Goal: Transaction & Acquisition: Purchase product/service

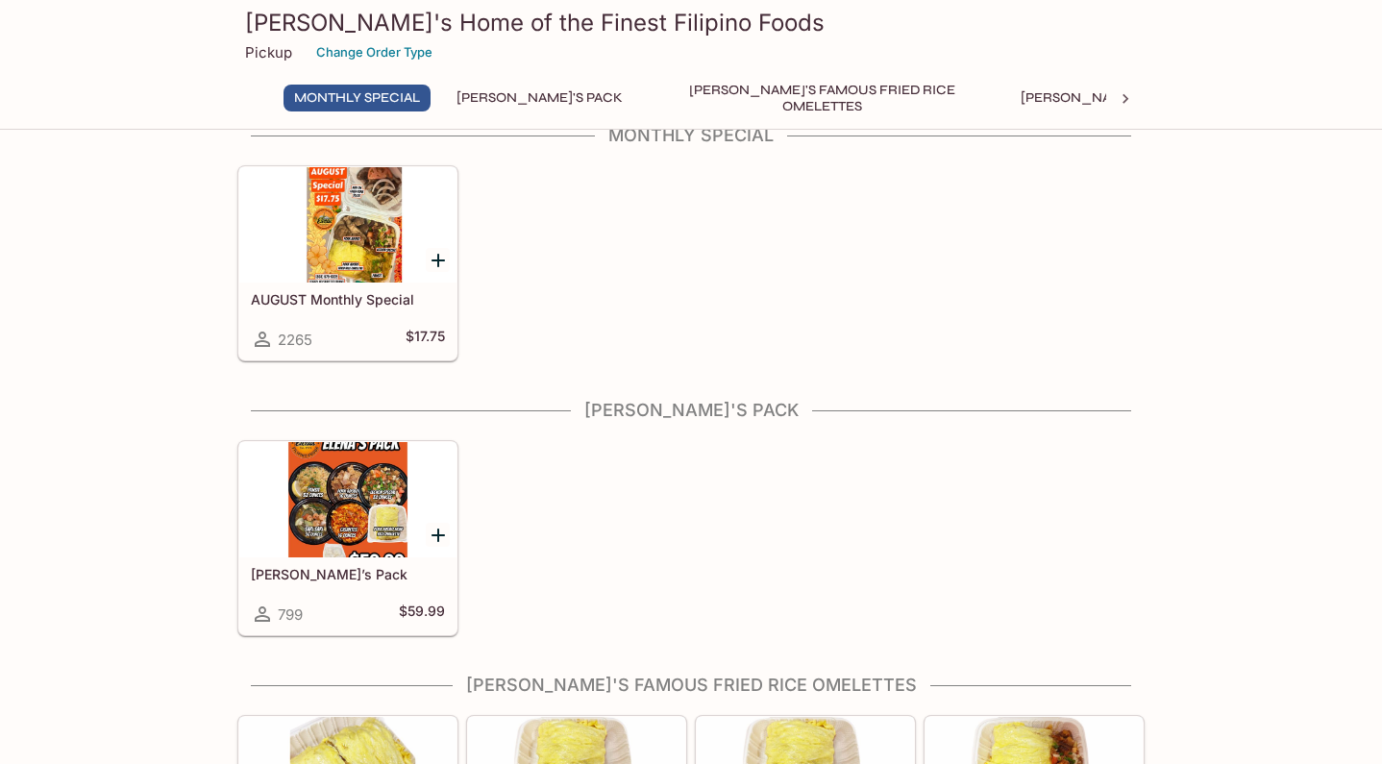
scroll to position [37, 0]
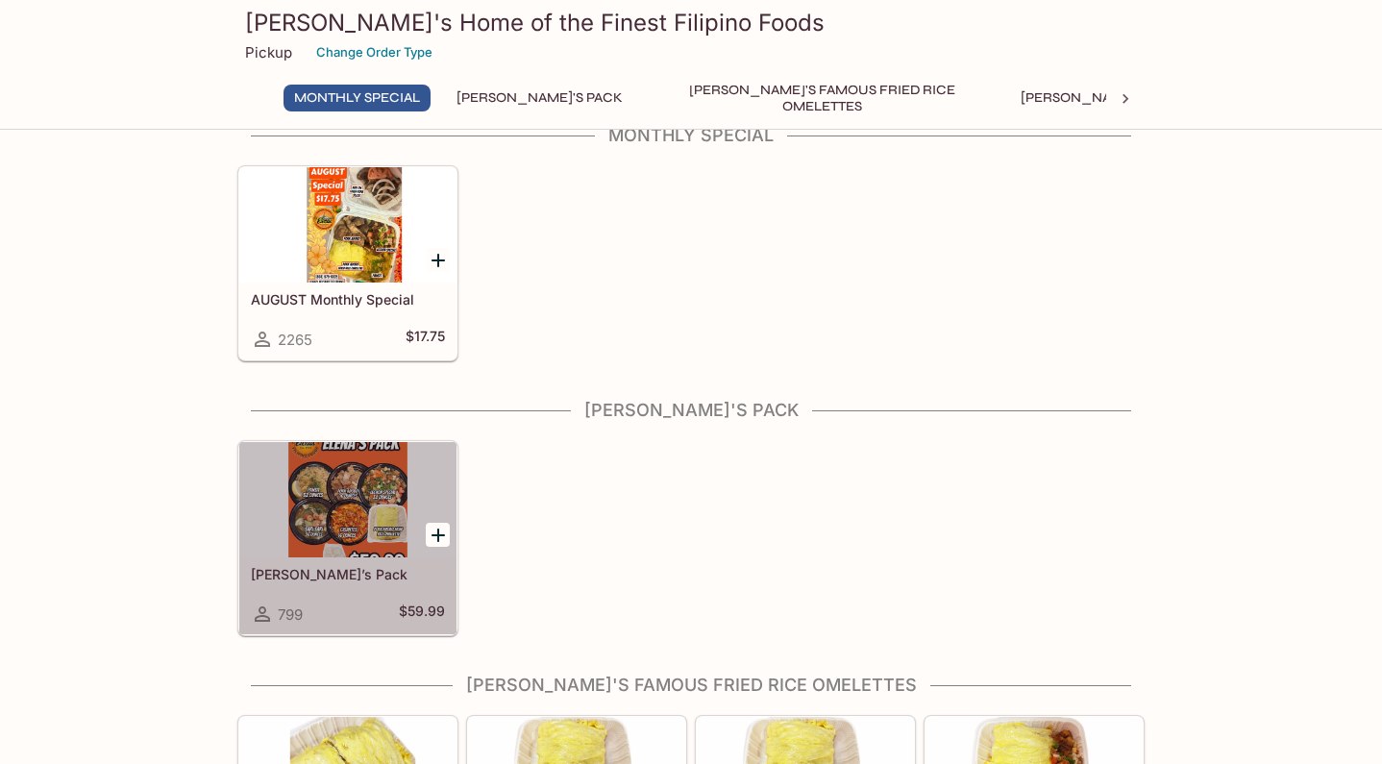
click at [330, 521] on div at bounding box center [347, 499] width 217 height 115
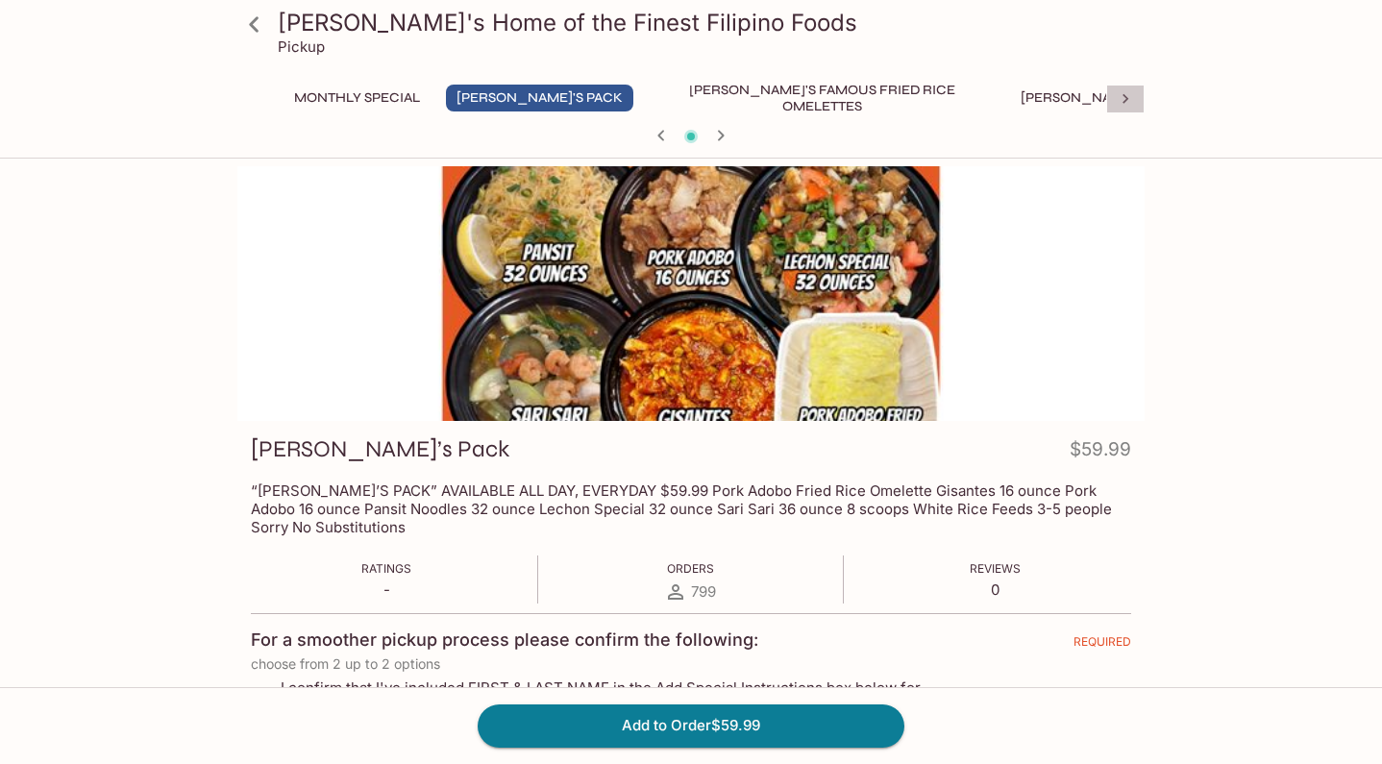
click at [1129, 95] on icon at bounding box center [1125, 98] width 19 height 19
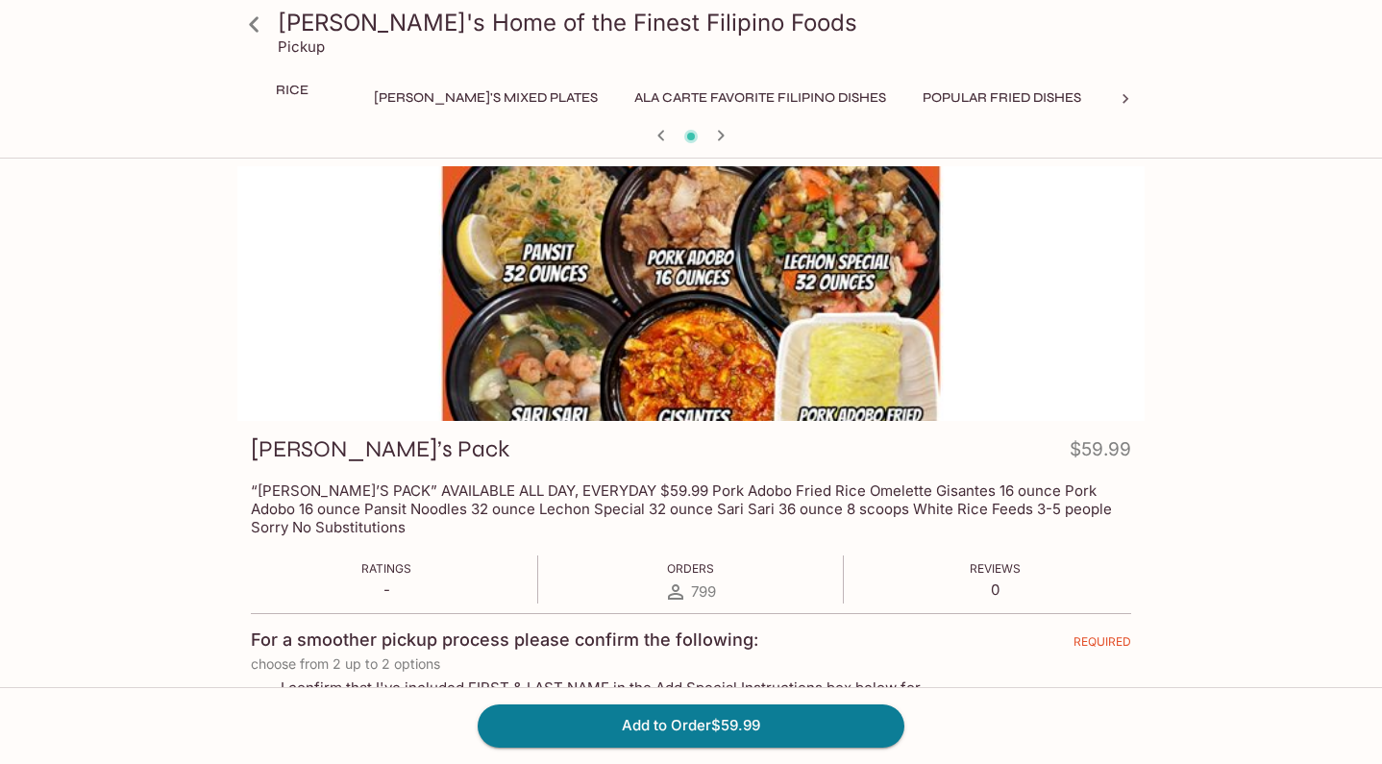
scroll to position [0, 734]
click at [1128, 95] on icon at bounding box center [1125, 98] width 19 height 19
click at [1119, 95] on button "Catering Pan Orders" at bounding box center [1208, 98] width 179 height 27
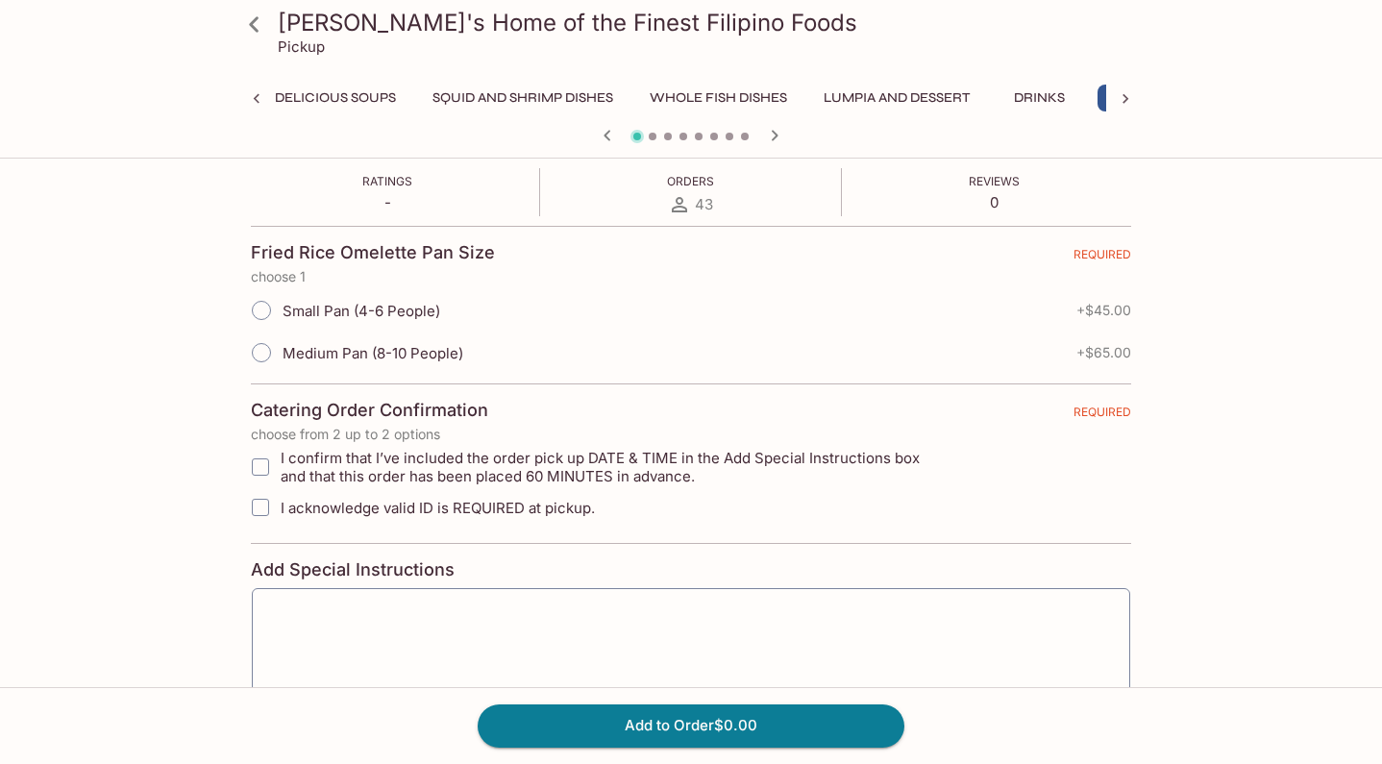
scroll to position [383, 0]
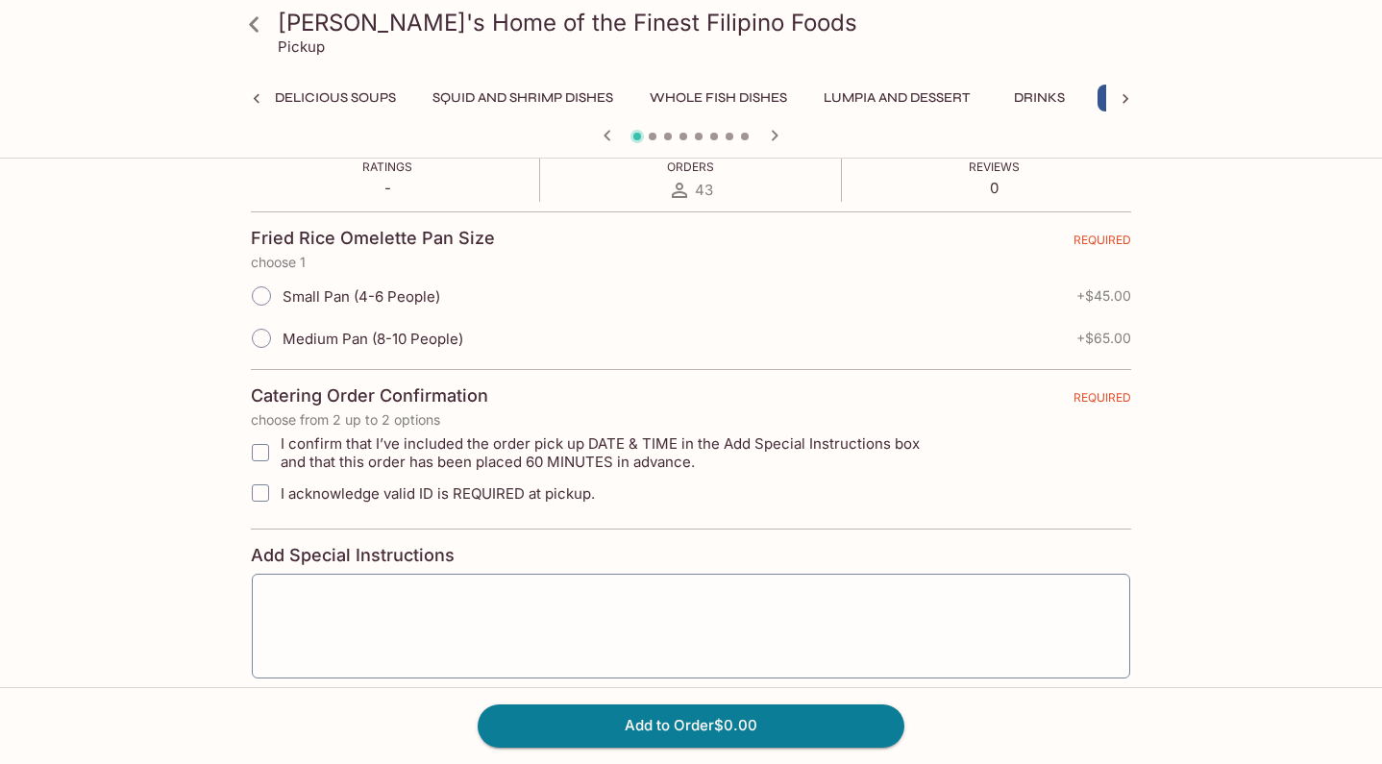
click at [368, 294] on span "Small Pan (4-6 People)" at bounding box center [362, 296] width 158 height 18
click at [282, 294] on input "Small Pan (4-6 People)" at bounding box center [261, 296] width 40 height 40
radio input "true"
click at [260, 299] on input "Small Pan (4-6 People)" at bounding box center [261, 296] width 40 height 40
click at [262, 300] on input "Small Pan (4-6 People)" at bounding box center [261, 296] width 40 height 40
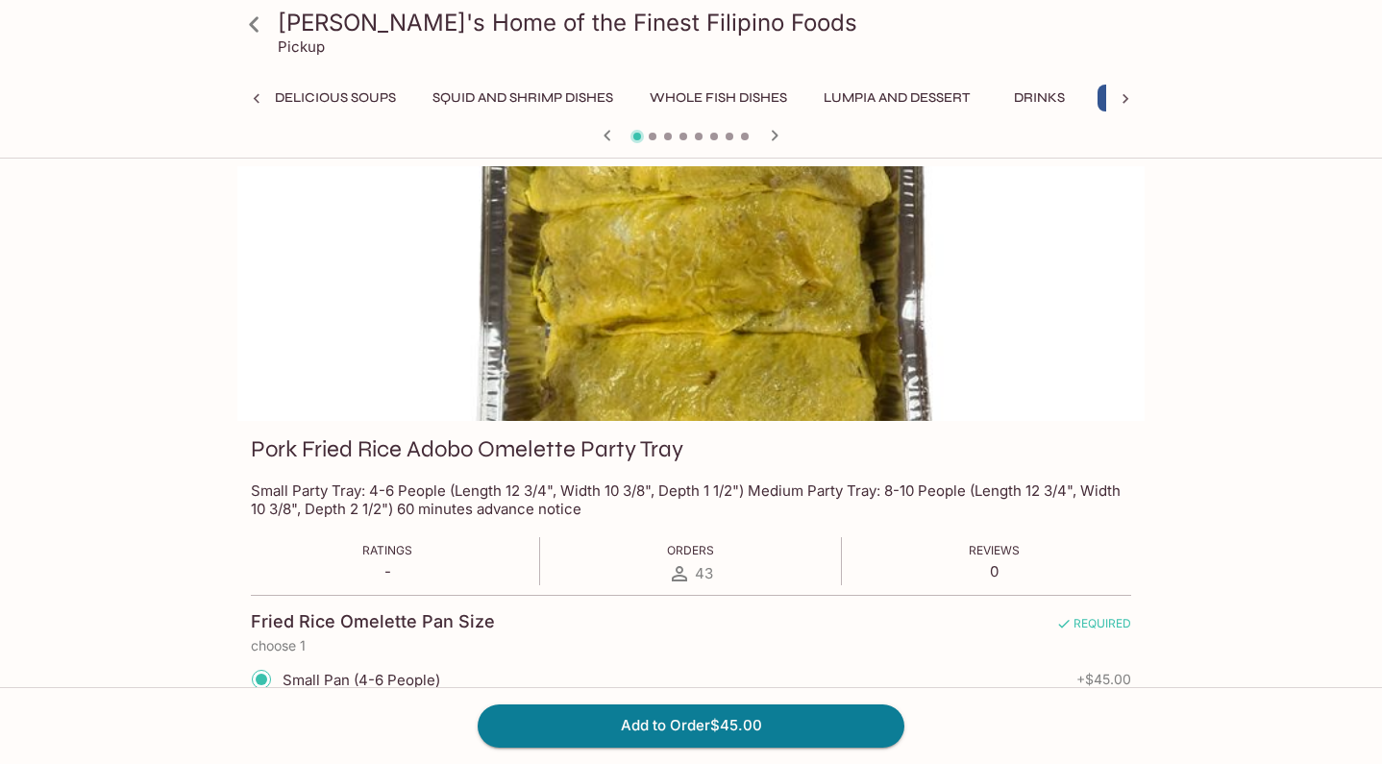
scroll to position [0, 0]
click at [776, 131] on icon "button" at bounding box center [774, 135] width 23 height 23
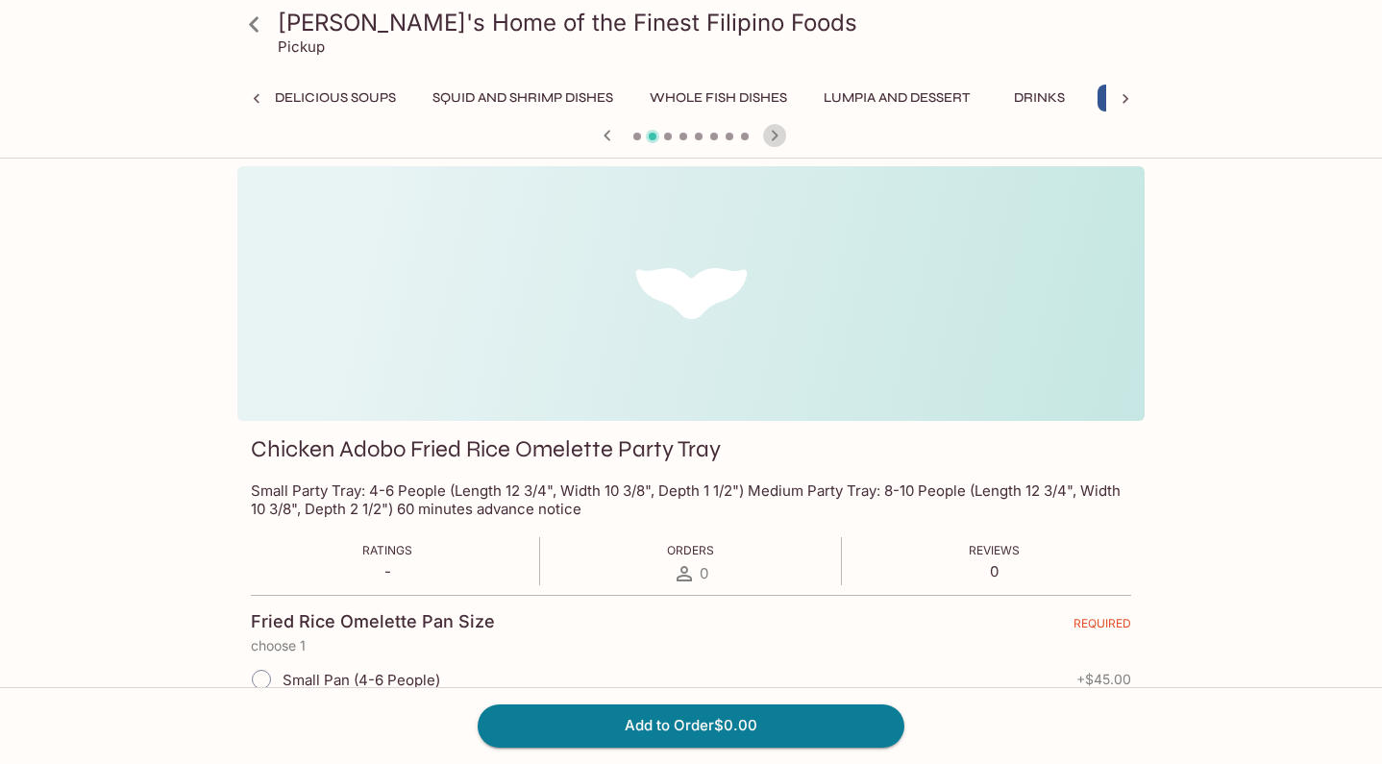
click at [776, 130] on icon "button" at bounding box center [774, 135] width 23 height 23
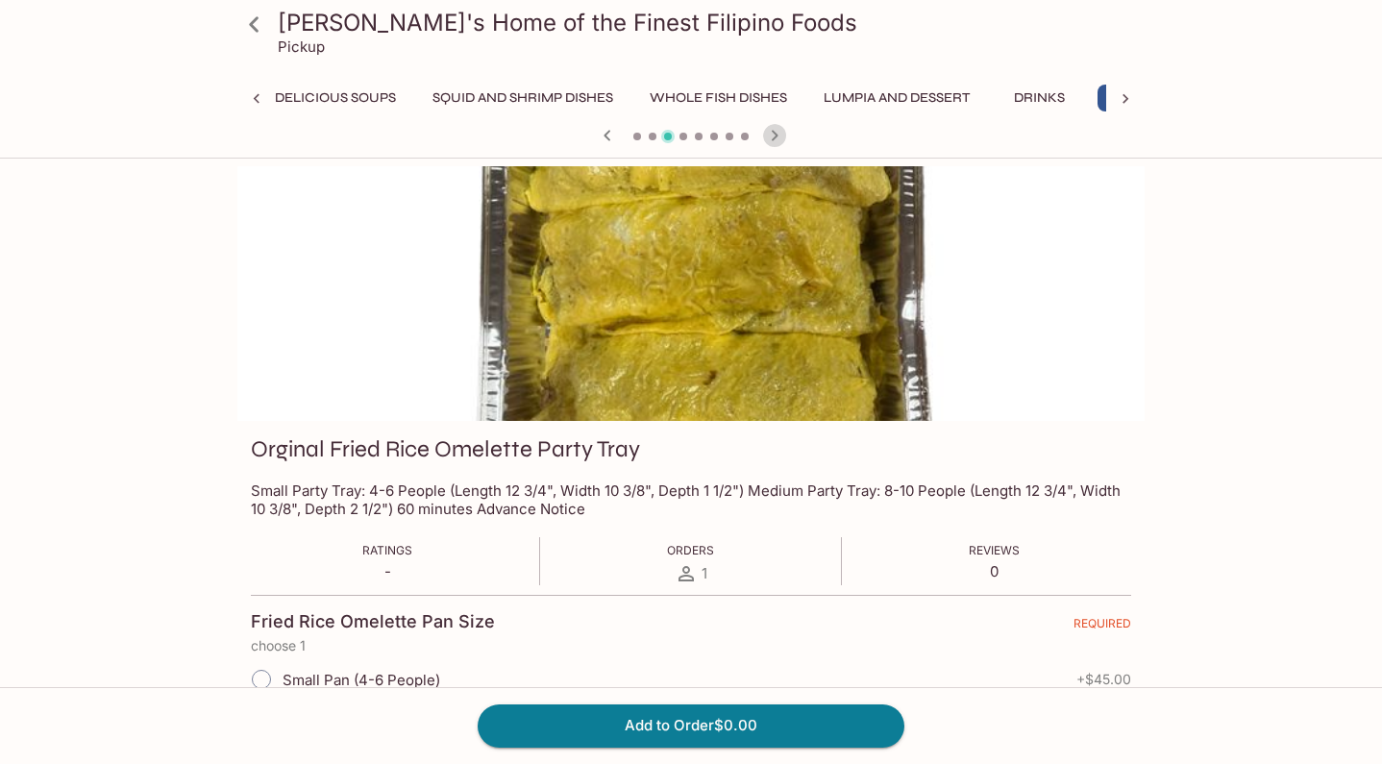
click at [776, 130] on icon "button" at bounding box center [774, 135] width 23 height 23
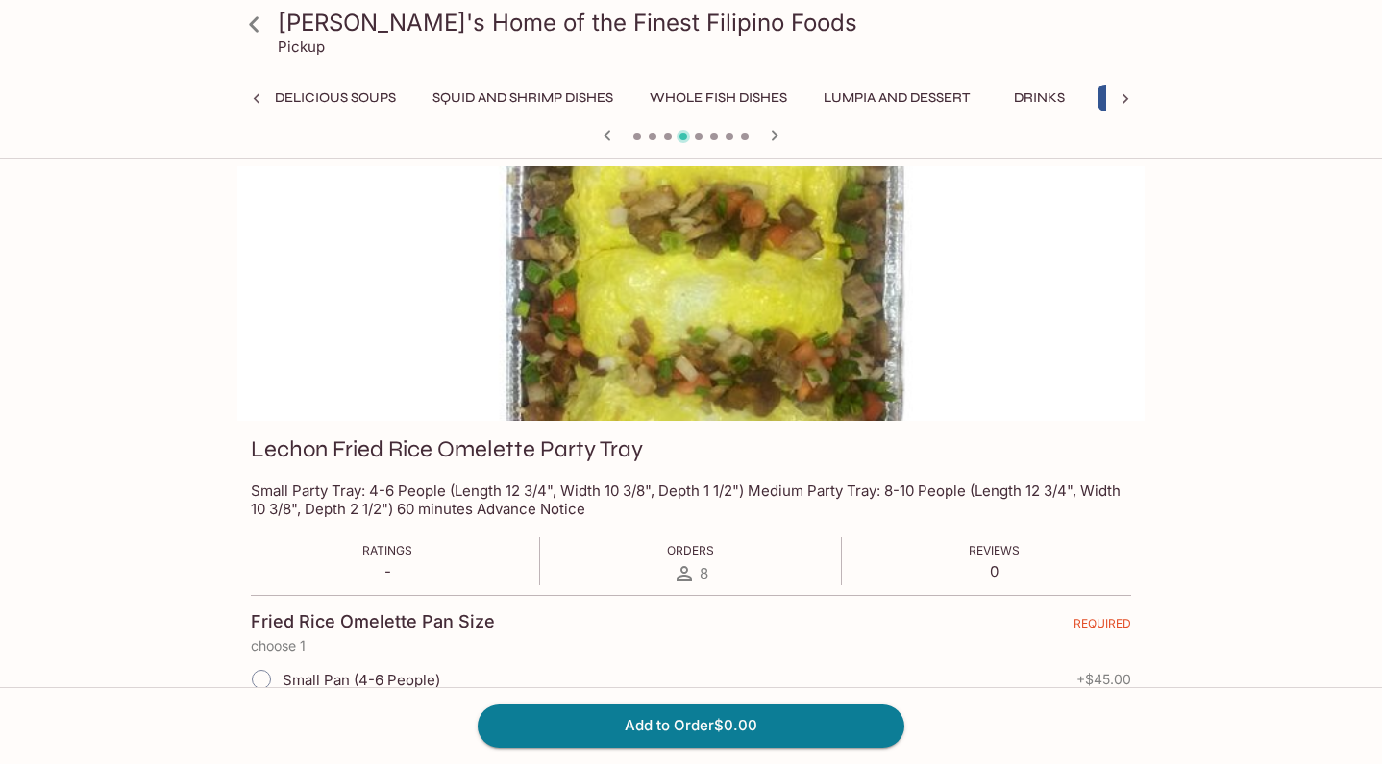
click at [776, 130] on icon "button" at bounding box center [774, 135] width 23 height 23
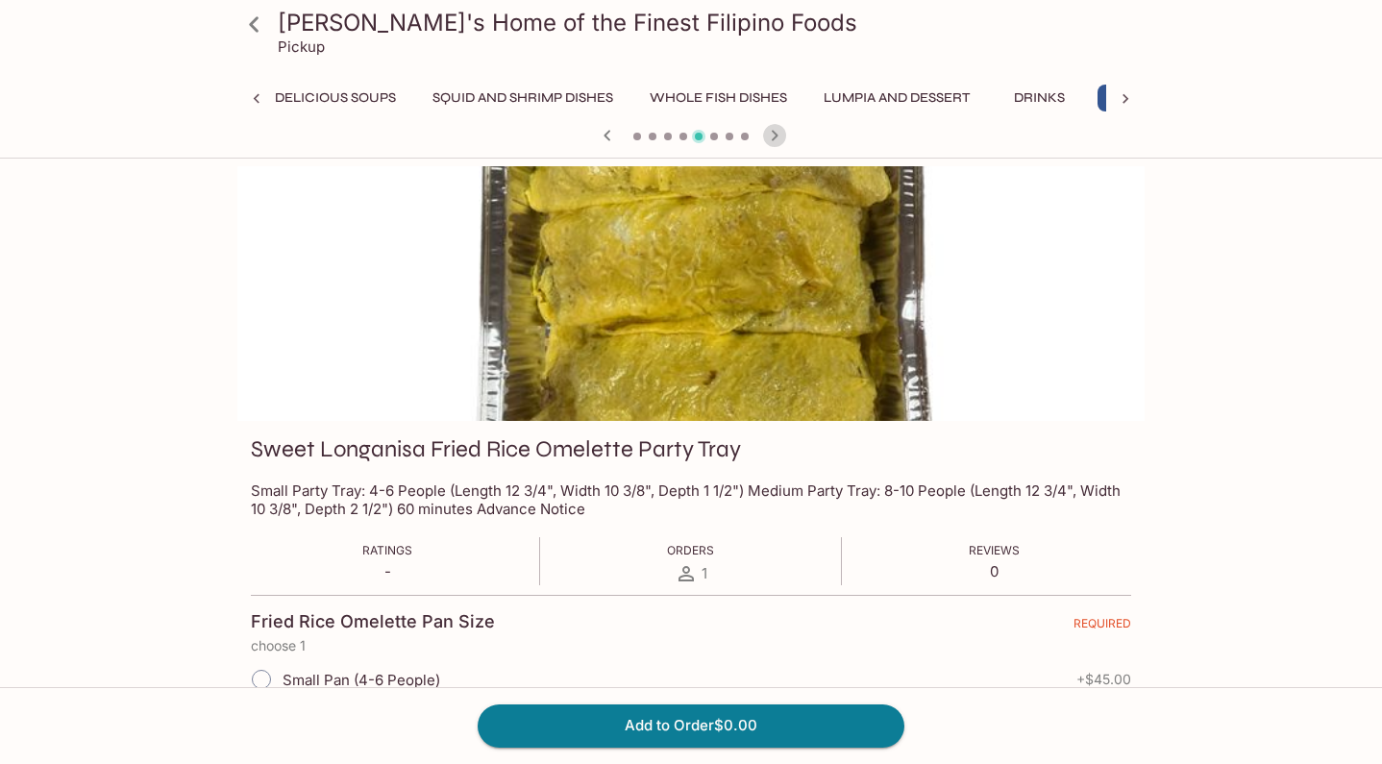
click at [776, 130] on icon "button" at bounding box center [774, 135] width 23 height 23
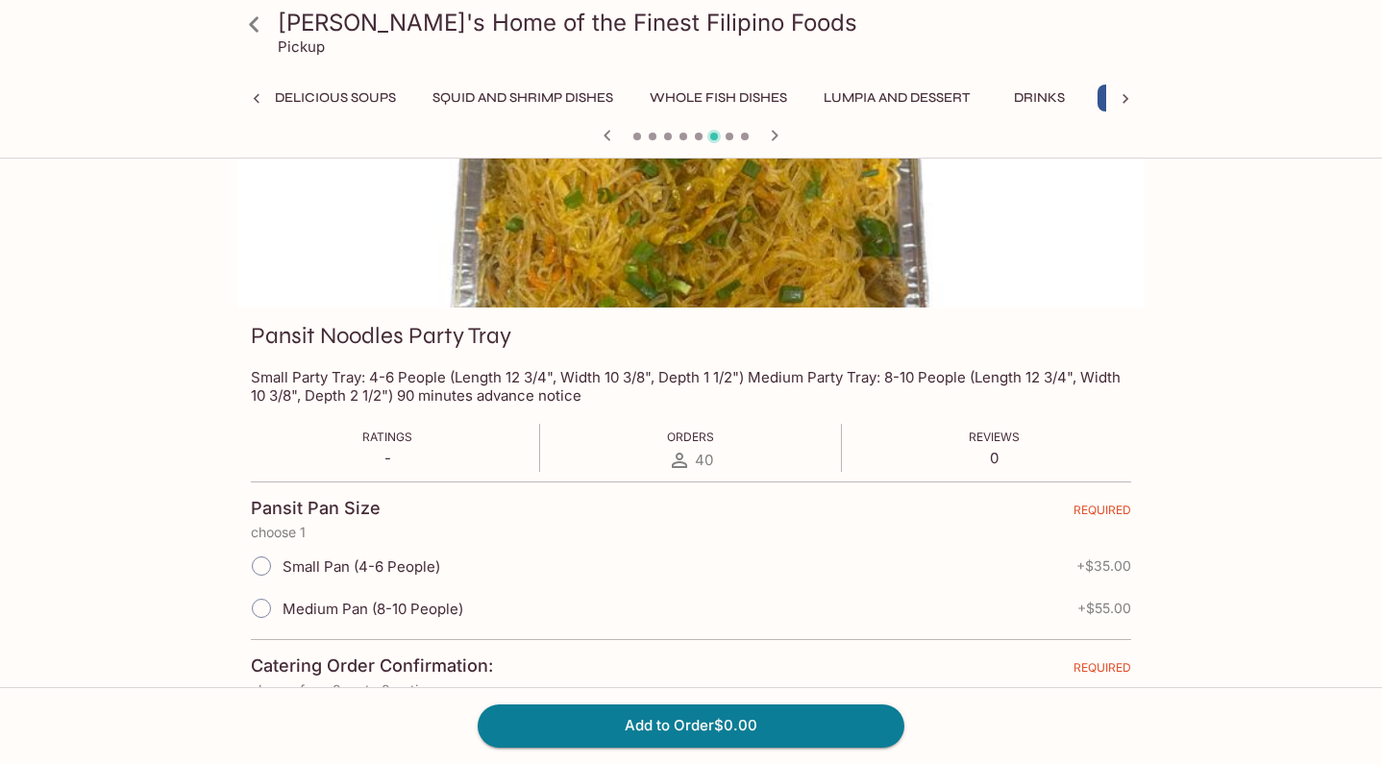
scroll to position [115, 0]
click at [251, 559] on input "Small Pan (4-6 People)" at bounding box center [261, 564] width 40 height 40
radio input "true"
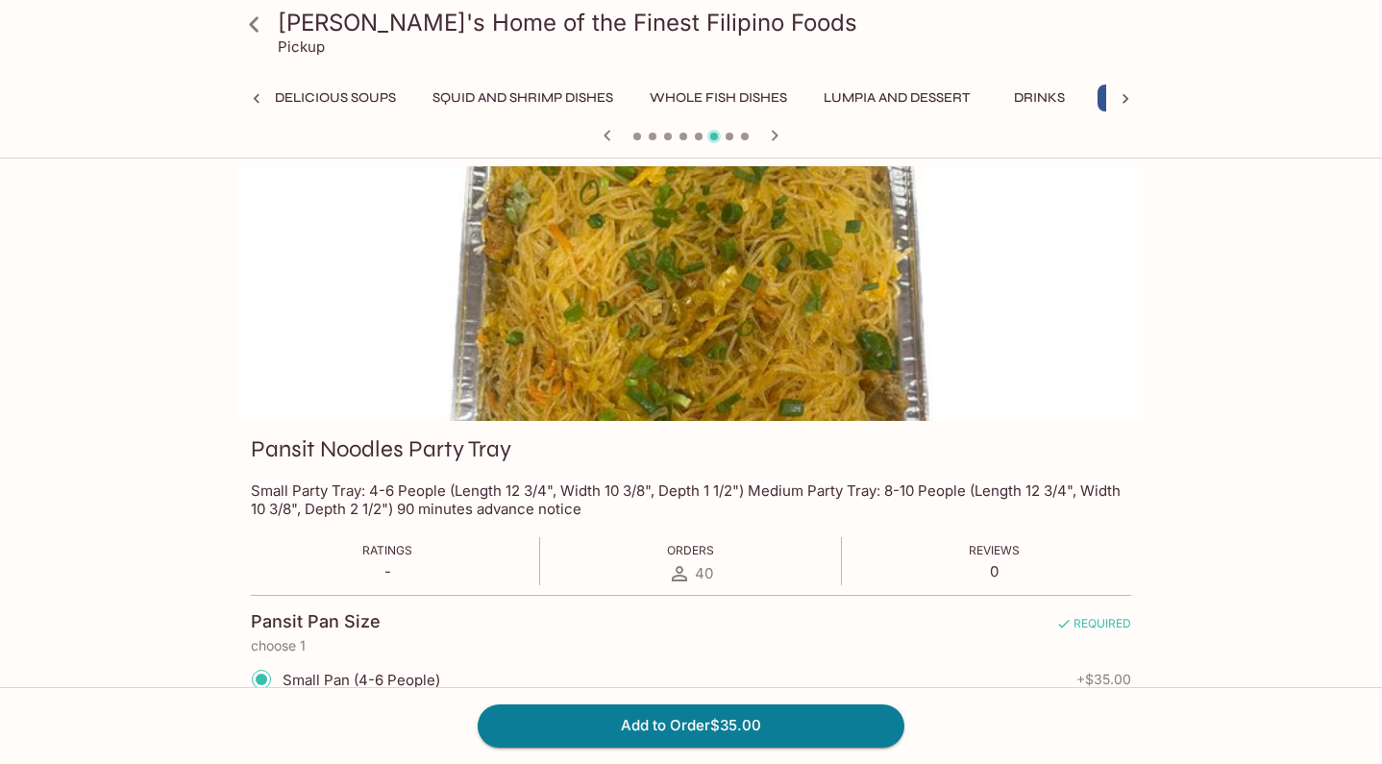
scroll to position [0, 0]
click at [777, 137] on icon "button" at bounding box center [774, 135] width 23 height 23
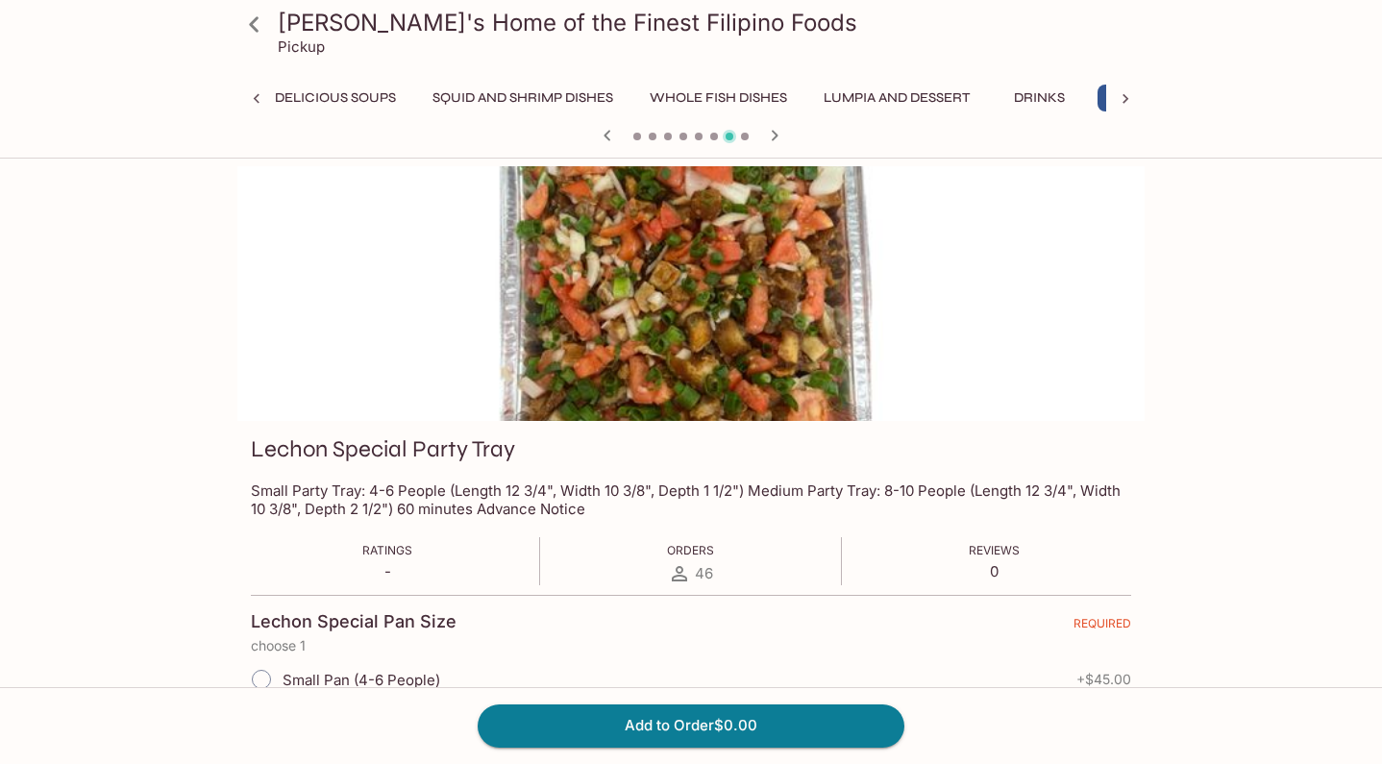
click at [777, 137] on icon "button" at bounding box center [774, 135] width 23 height 23
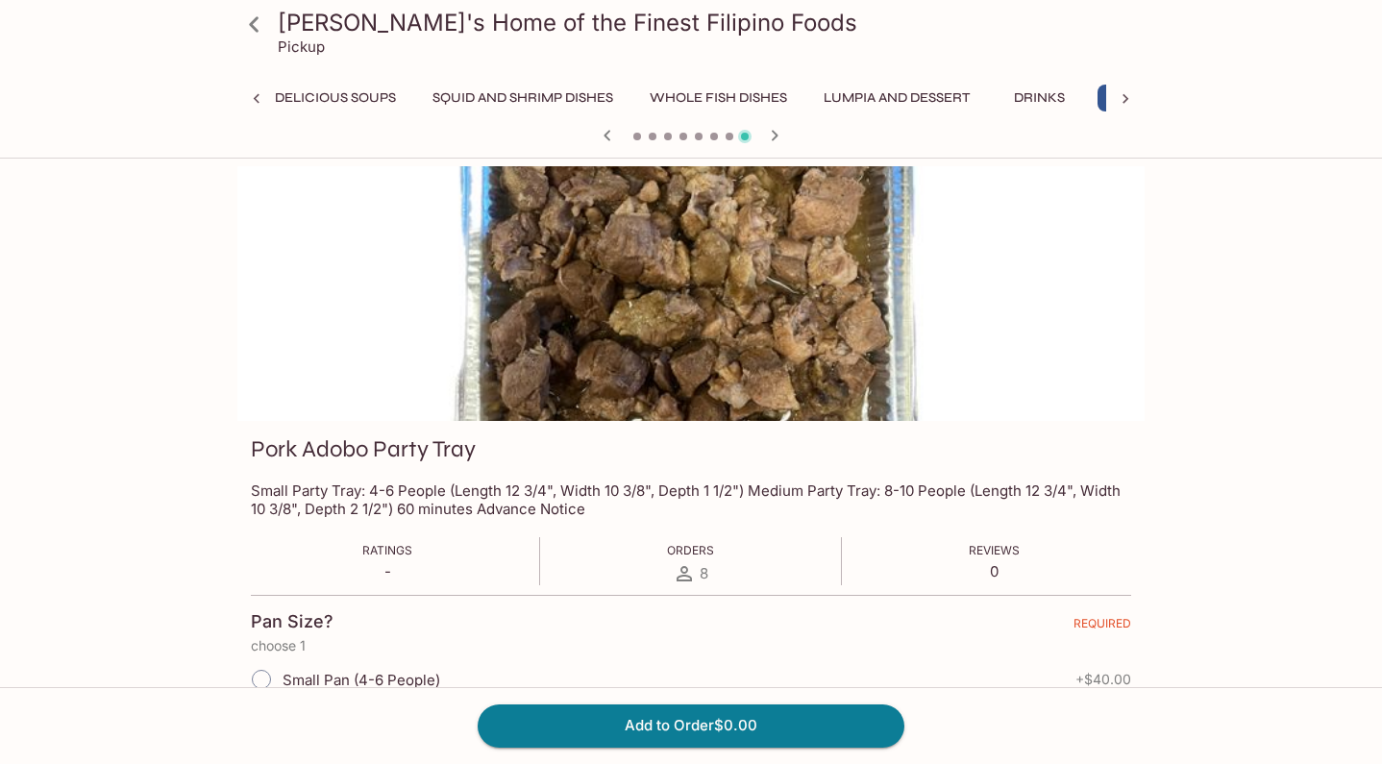
click at [774, 136] on icon "button" at bounding box center [774, 135] width 23 height 23
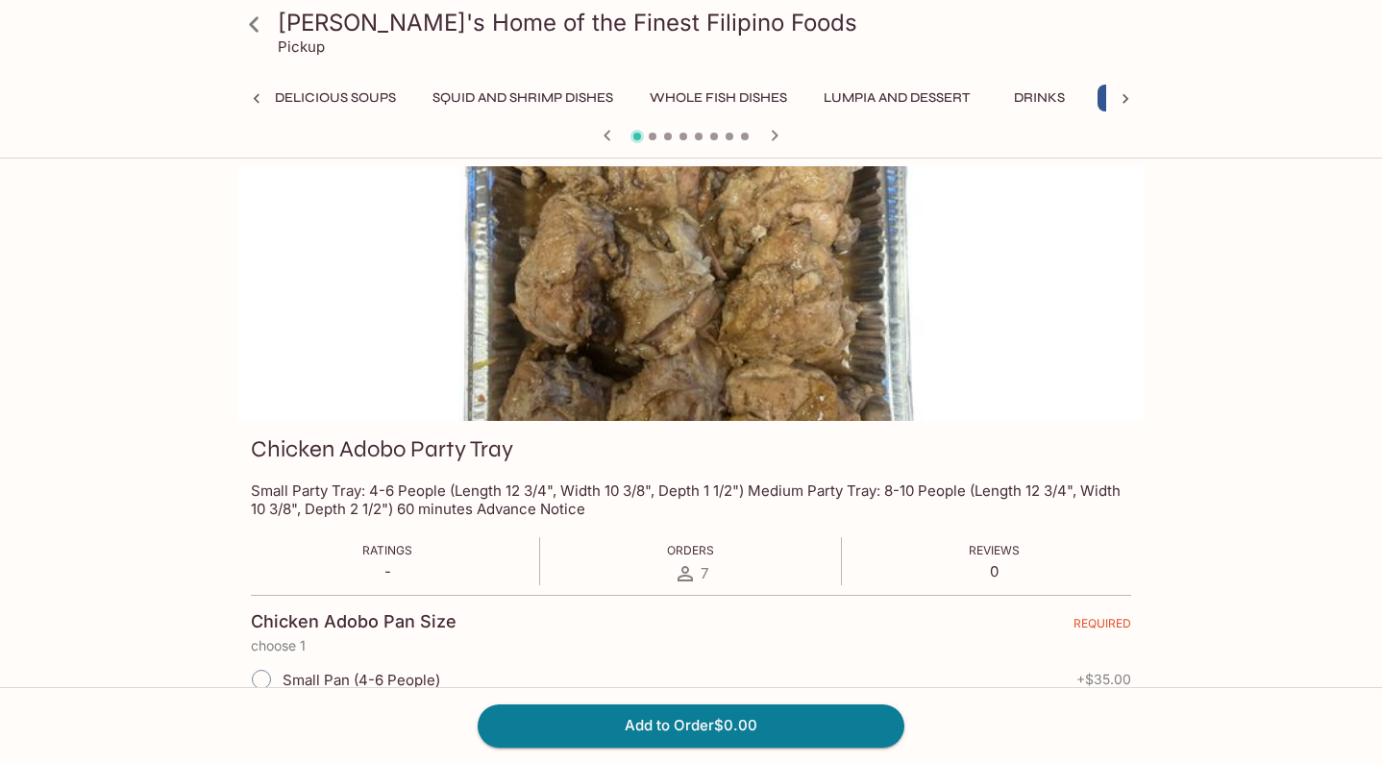
click at [774, 136] on icon "button" at bounding box center [774, 135] width 23 height 23
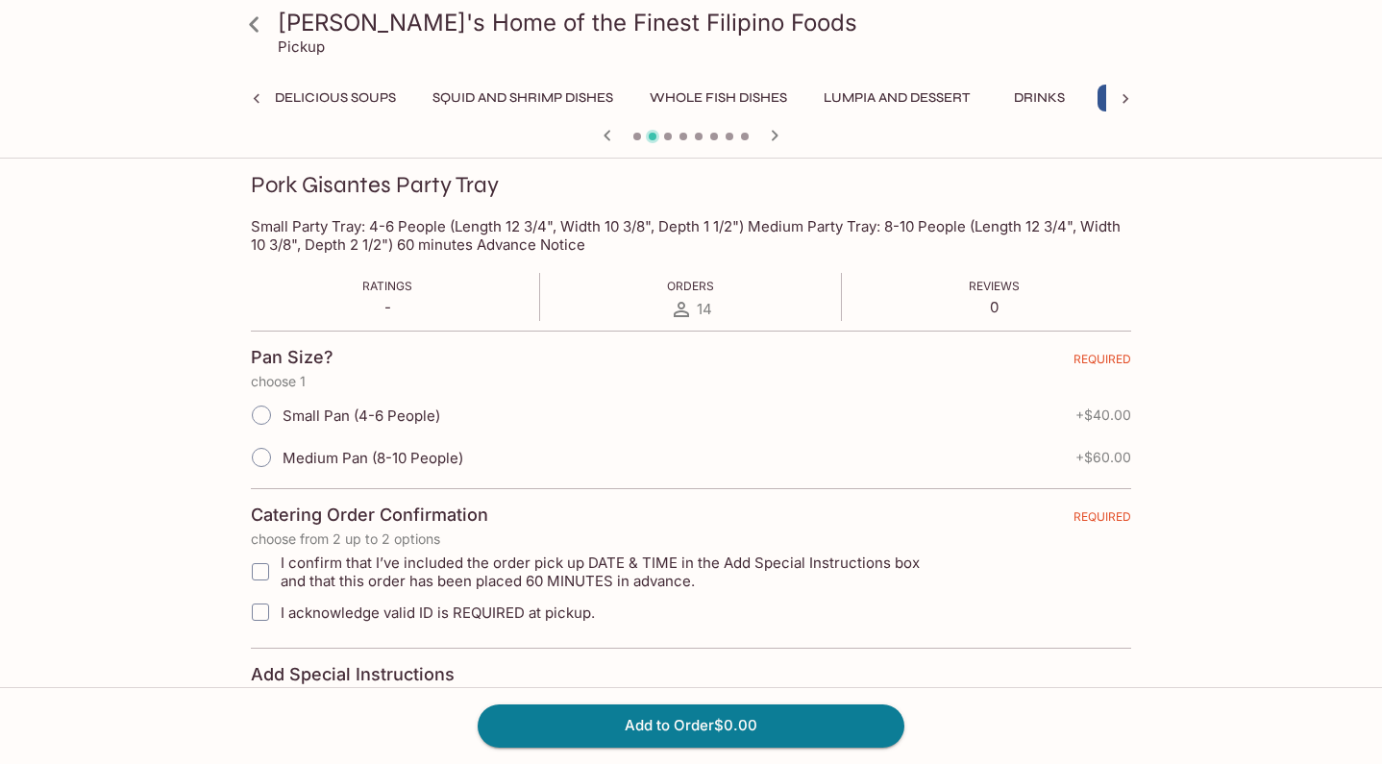
scroll to position [143, 0]
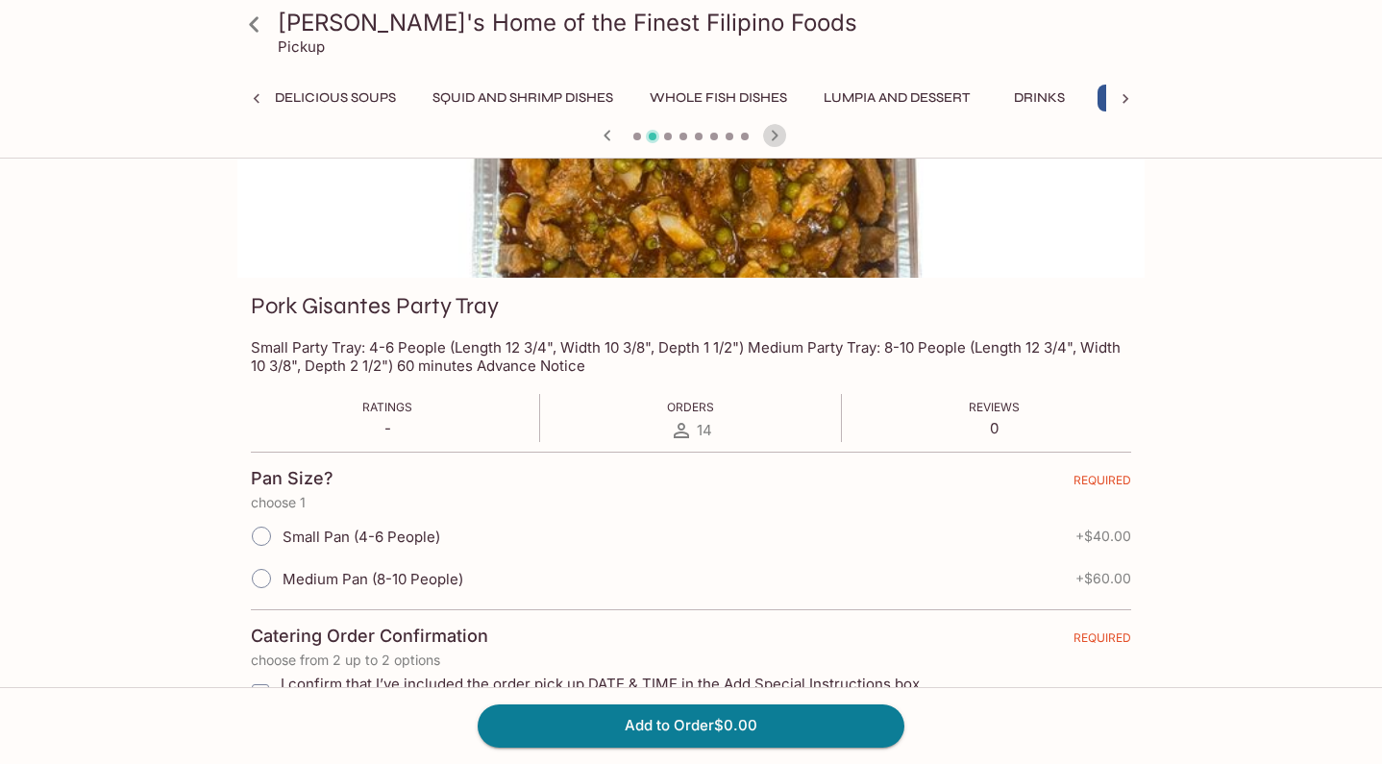
click at [778, 132] on icon "button" at bounding box center [774, 135] width 23 height 23
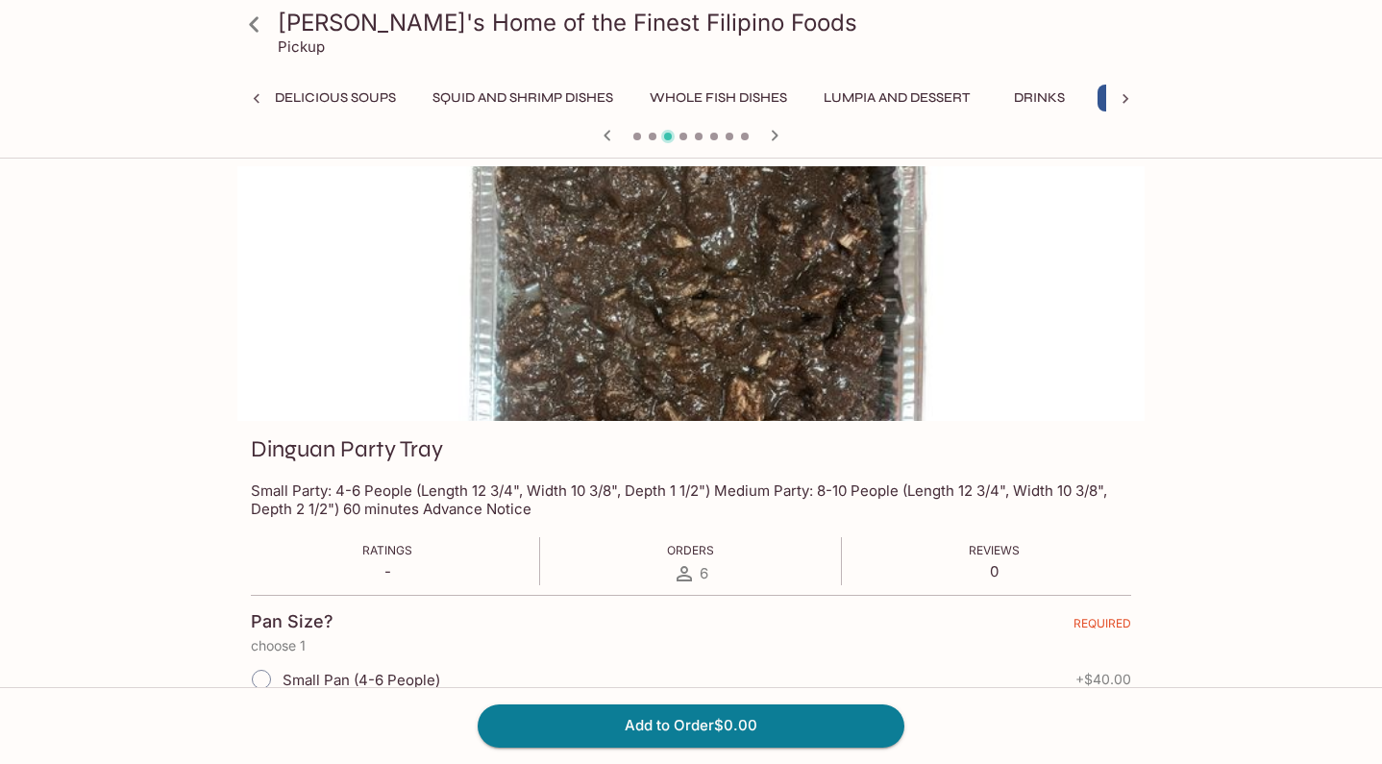
scroll to position [0, 0]
click at [771, 132] on icon "button" at bounding box center [774, 135] width 23 height 23
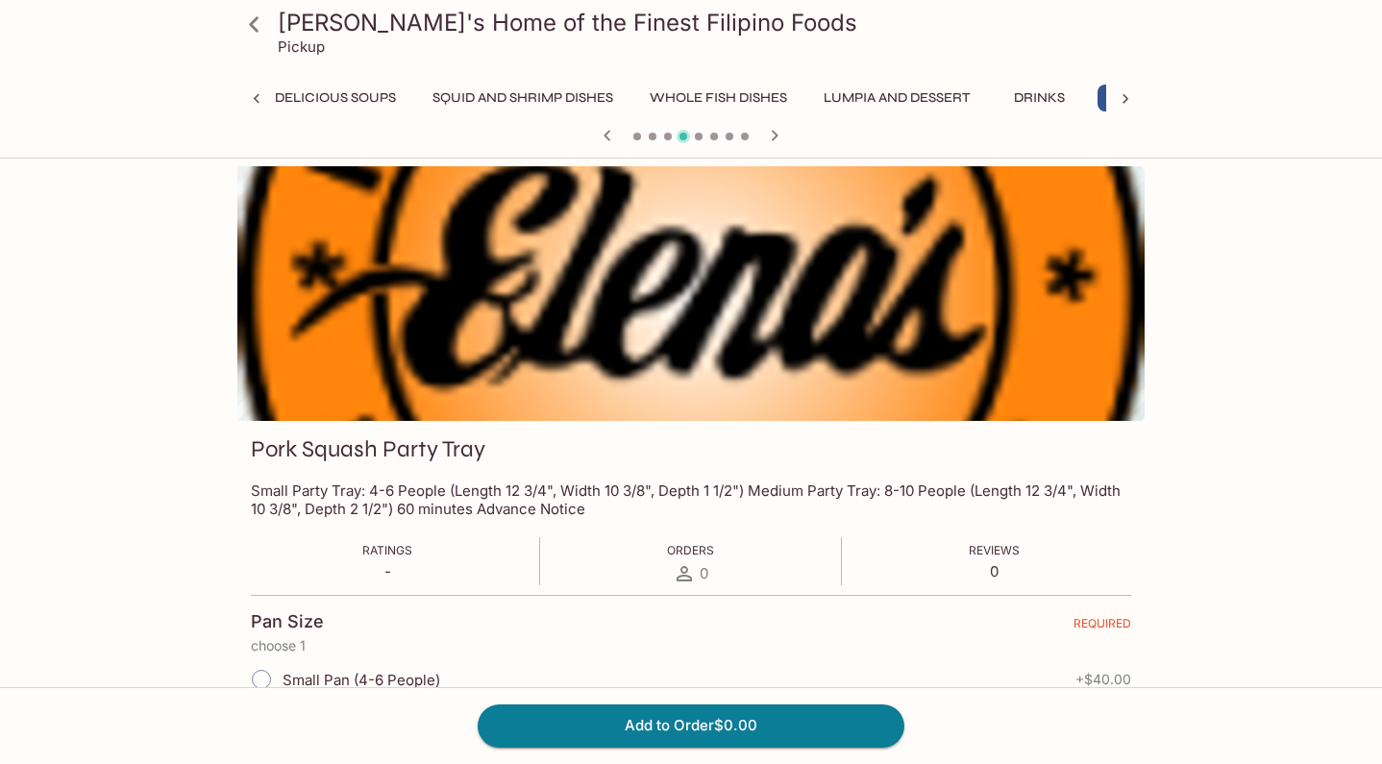
click at [771, 132] on icon "button" at bounding box center [774, 135] width 23 height 23
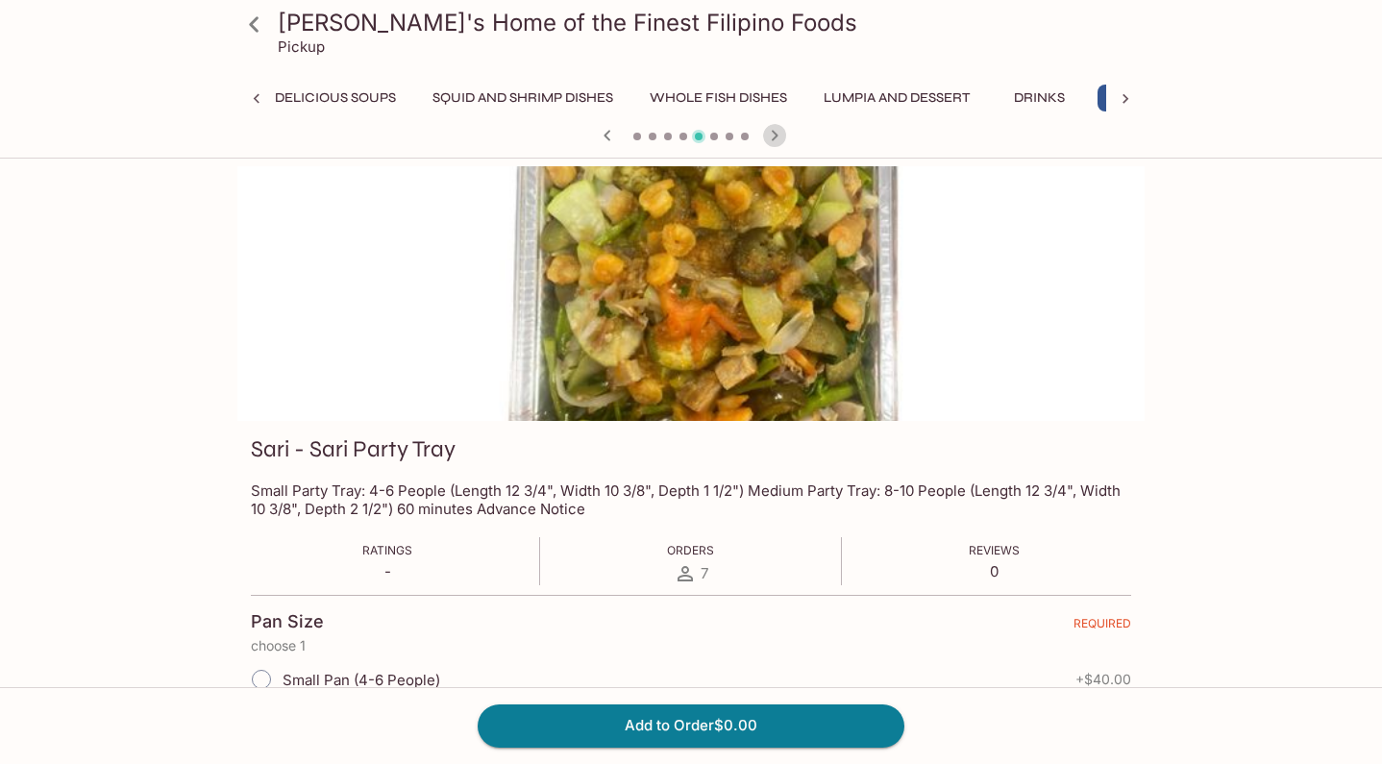
click at [771, 132] on icon "button" at bounding box center [774, 135] width 23 height 23
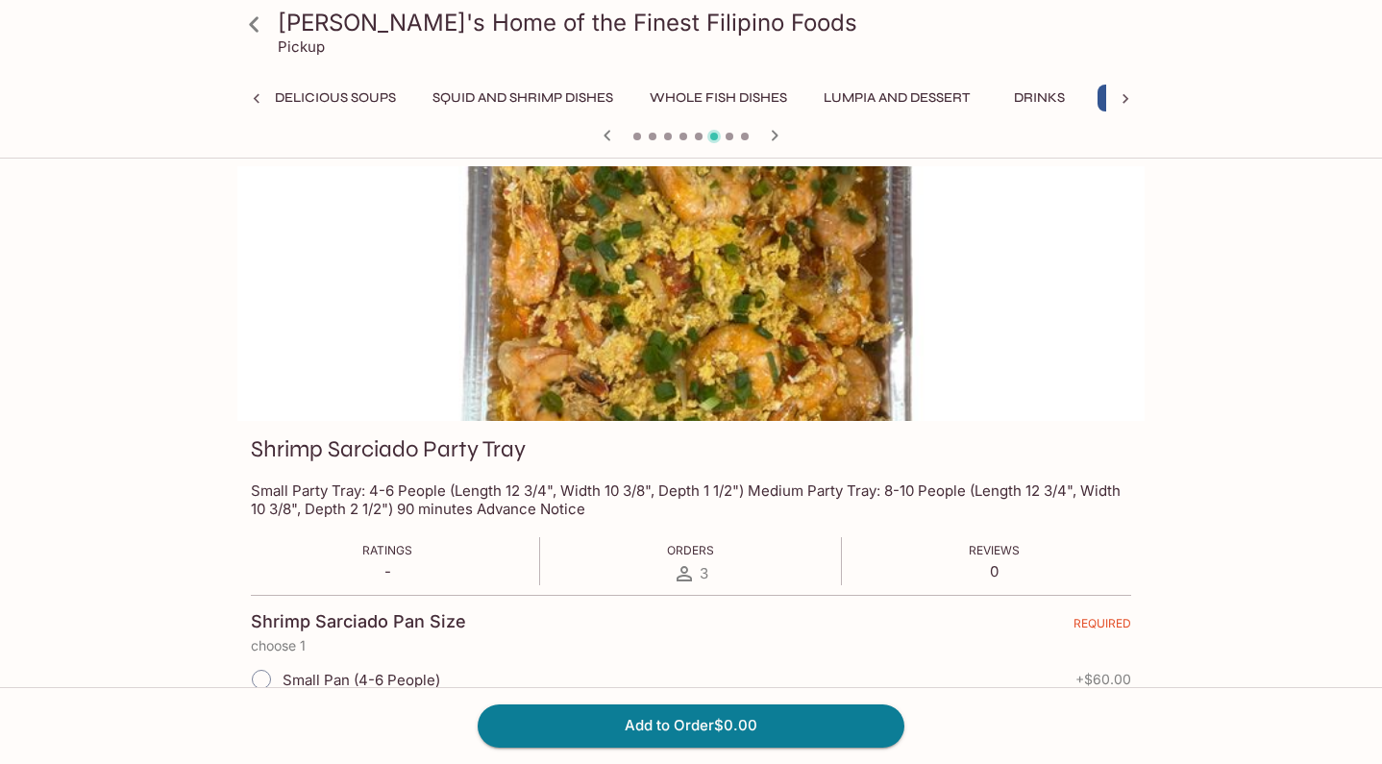
click at [771, 132] on icon "button" at bounding box center [774, 135] width 23 height 23
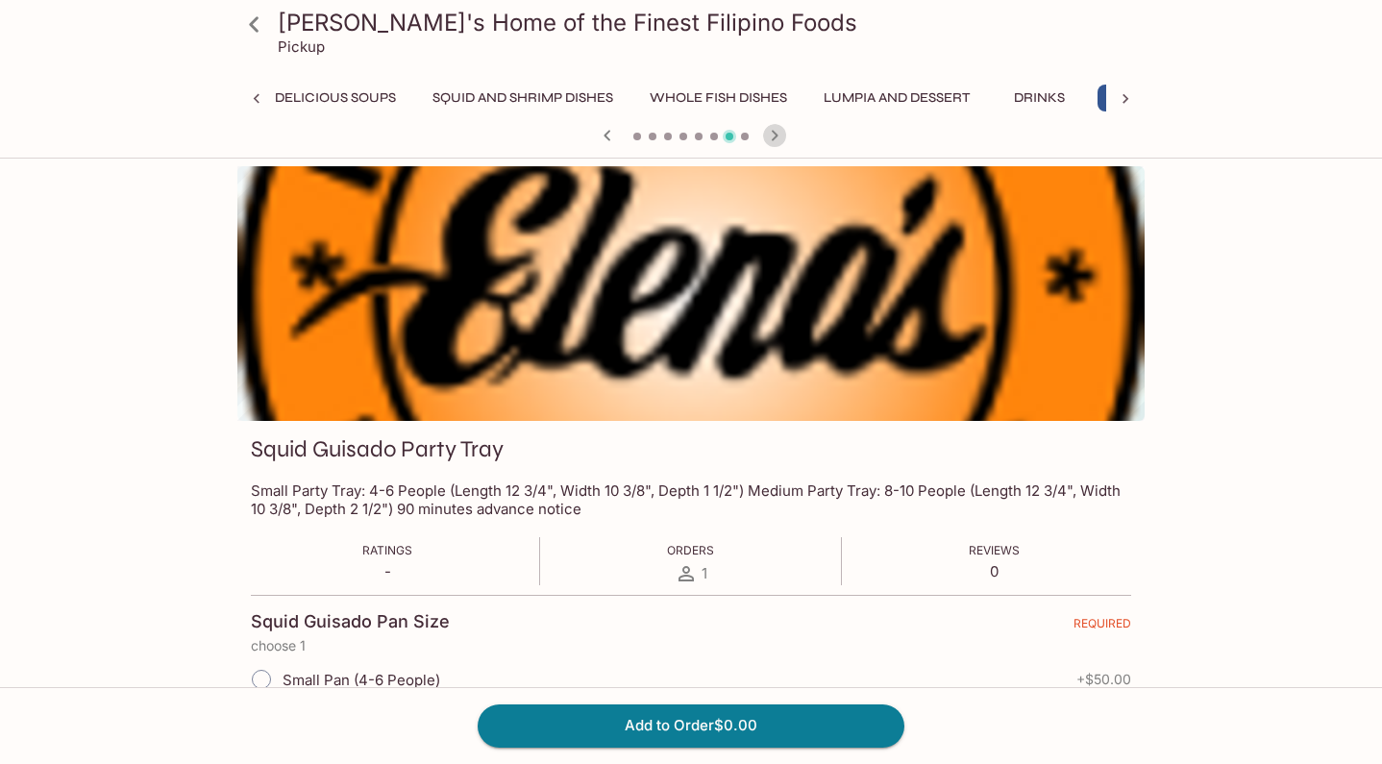
click at [771, 132] on icon "button" at bounding box center [774, 135] width 23 height 23
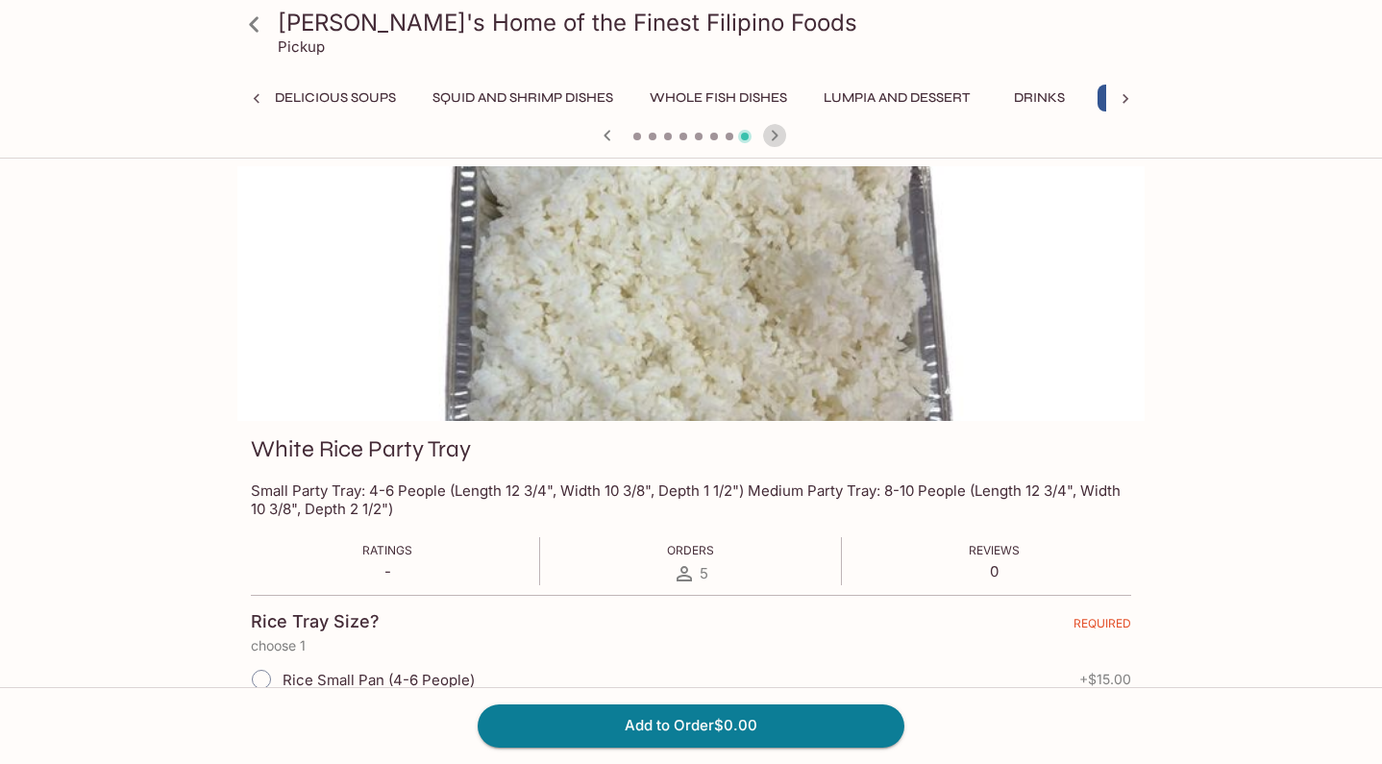
click at [771, 132] on icon "button" at bounding box center [774, 135] width 23 height 23
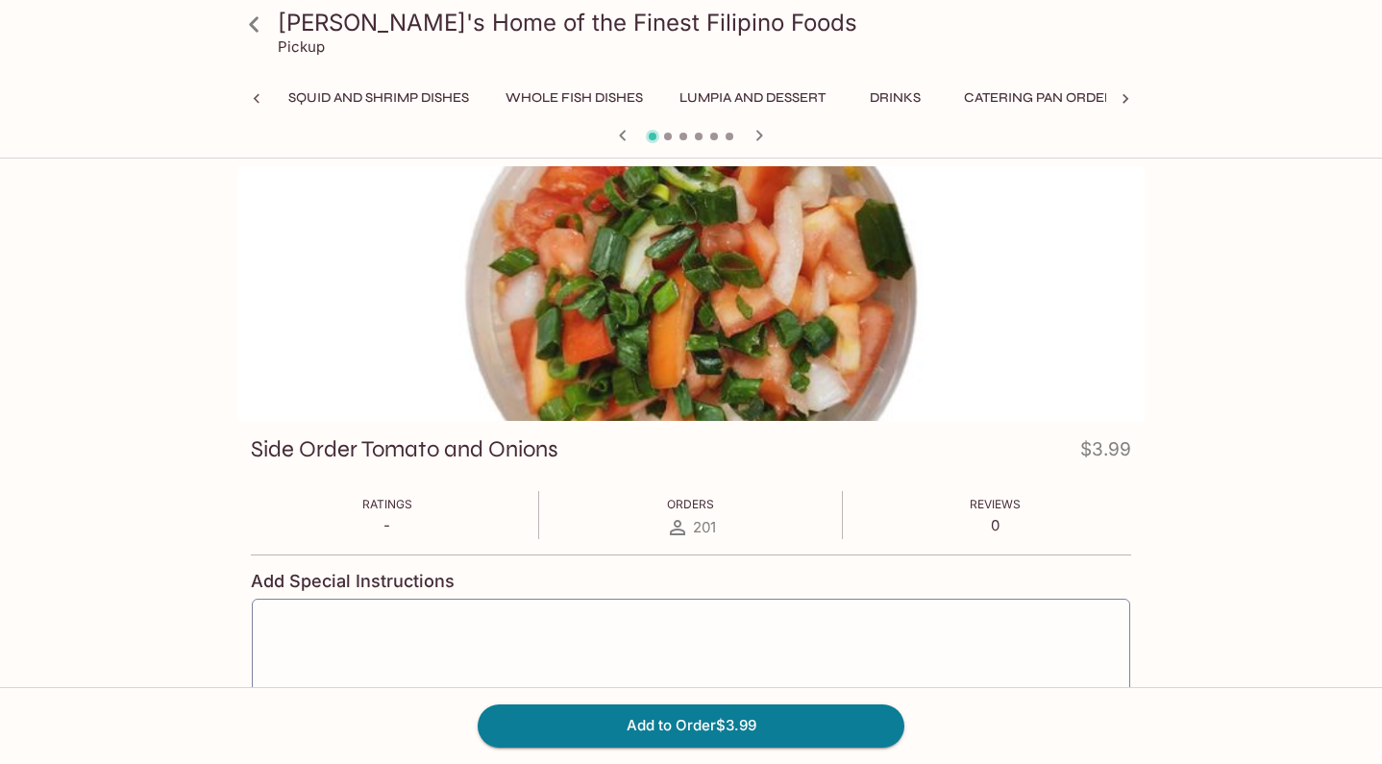
scroll to position [0, 1654]
click at [771, 132] on button "button" at bounding box center [759, 135] width 25 height 25
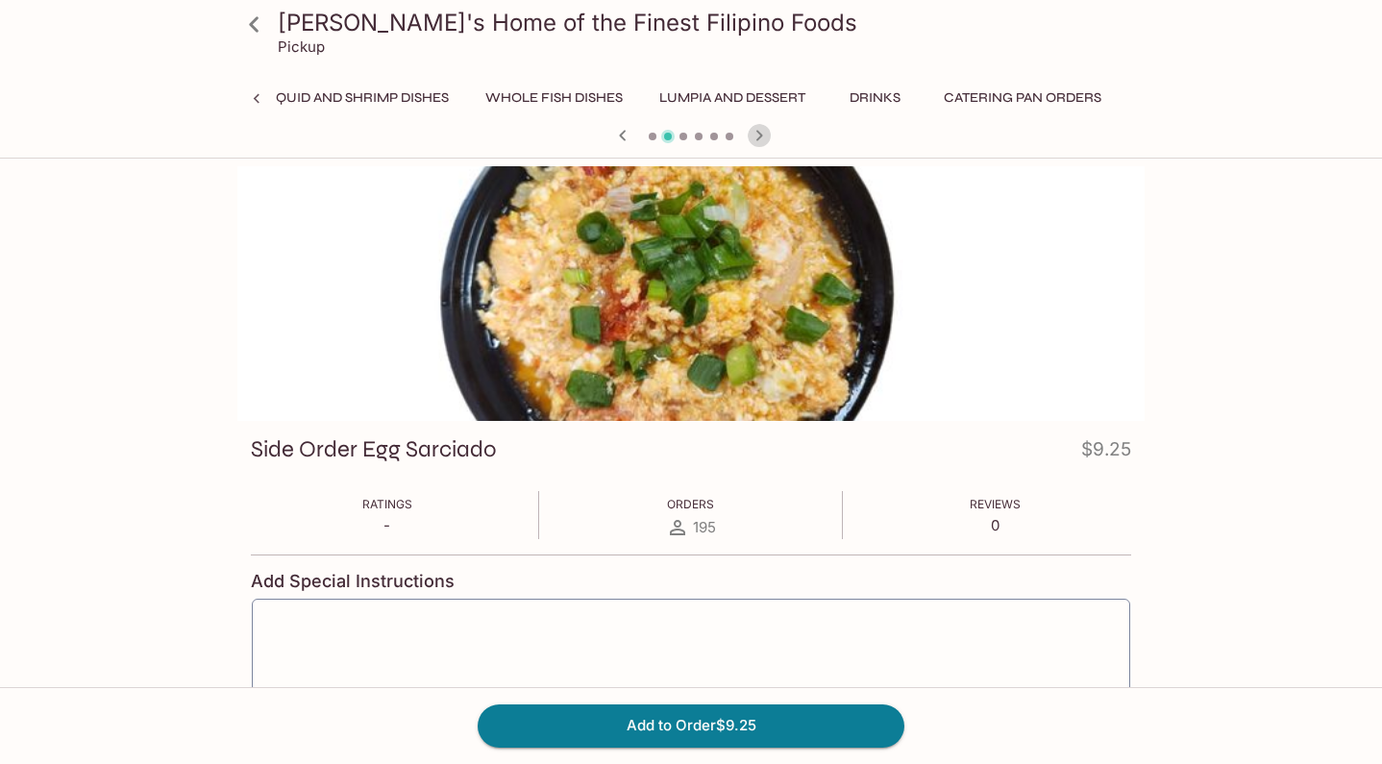
click at [771, 132] on button "button" at bounding box center [759, 135] width 25 height 25
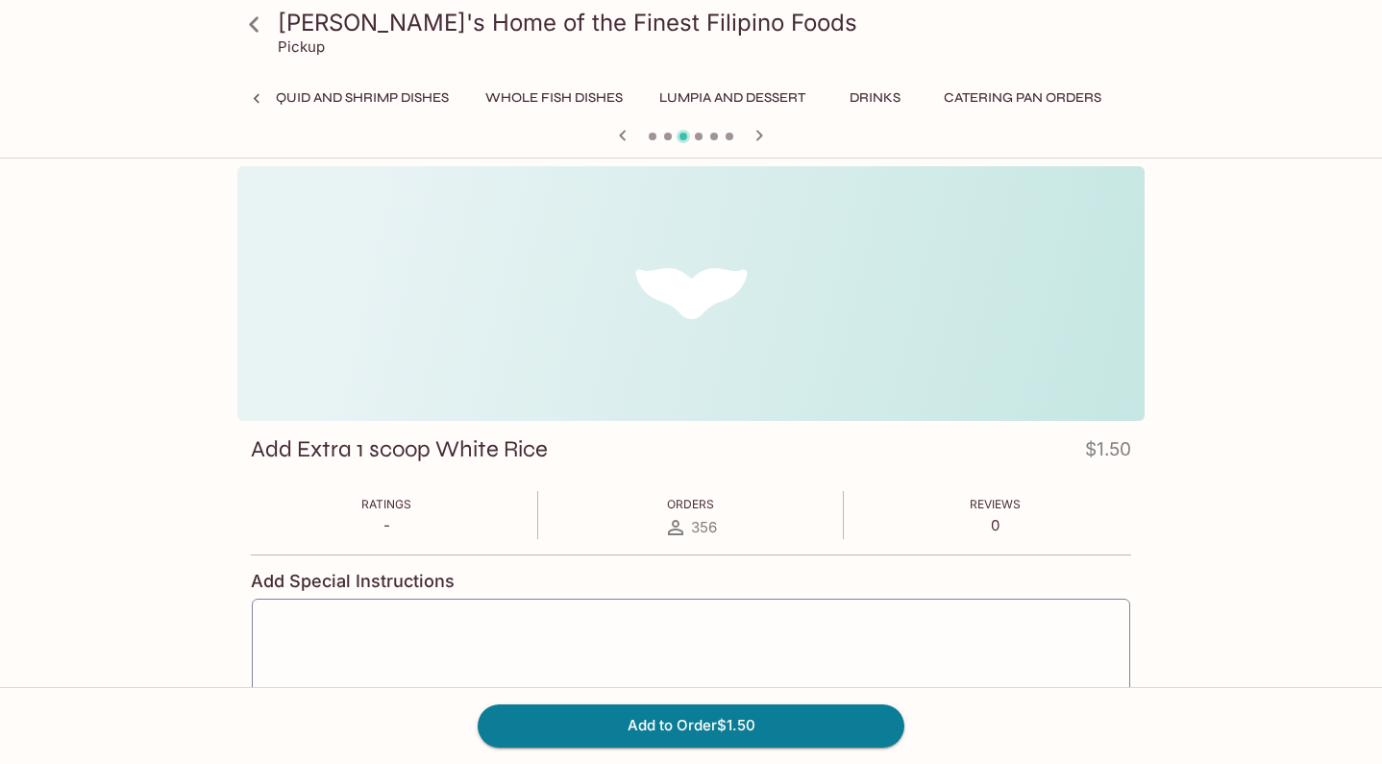
click at [771, 132] on button "button" at bounding box center [759, 135] width 25 height 25
